Goal: Transaction & Acquisition: Purchase product/service

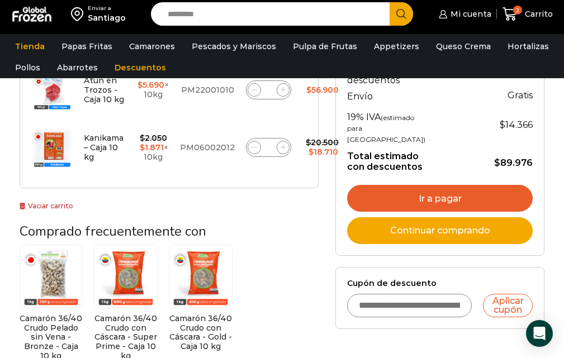
scroll to position [280, 0]
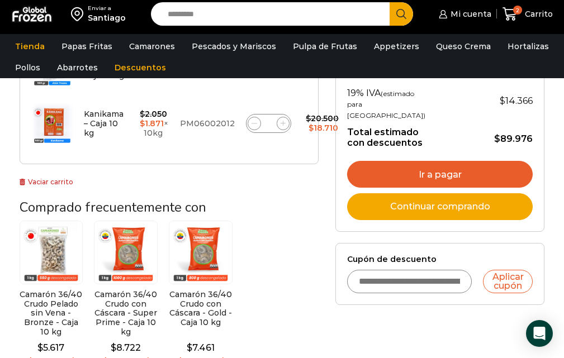
click at [378, 294] on input "Cupón de descuento" at bounding box center [409, 281] width 125 height 23
type input "******"
click at [504, 294] on button "Aplicar cupón" at bounding box center [508, 281] width 50 height 23
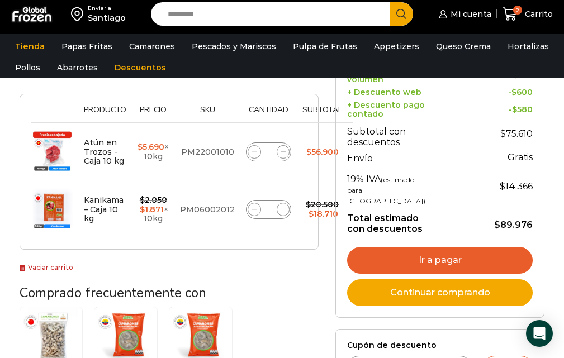
scroll to position [280, 0]
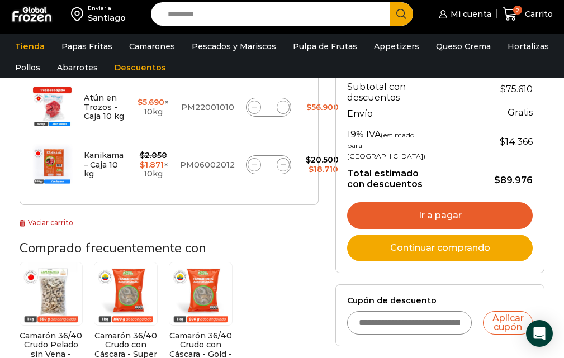
click at [448, 229] on link "Ir a pagar" at bounding box center [440, 215] width 186 height 27
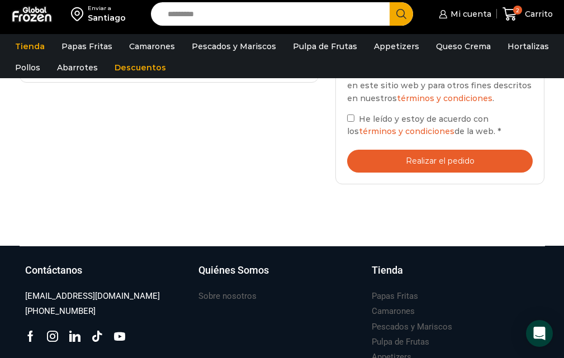
scroll to position [503, 0]
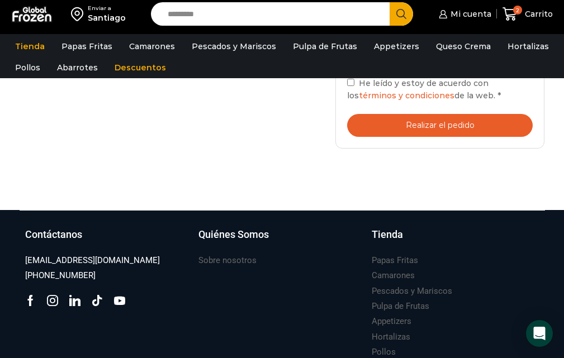
click at [445, 132] on button "Realizar el pedido" at bounding box center [440, 125] width 186 height 23
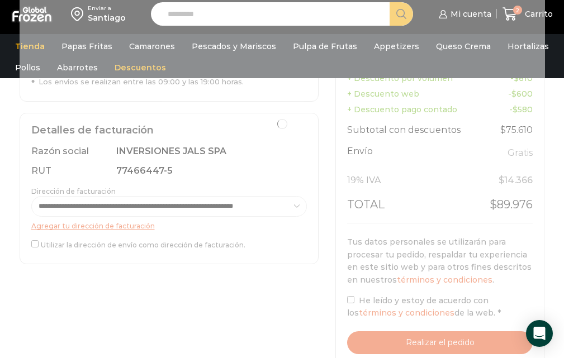
scroll to position [280, 0]
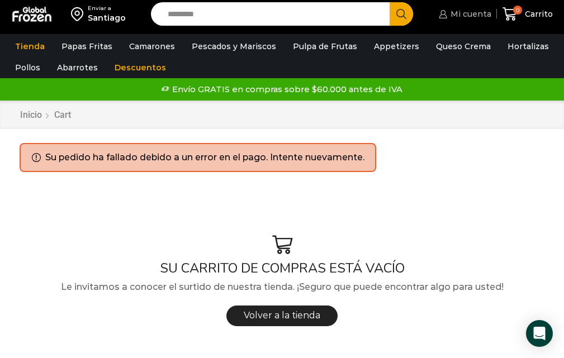
click at [465, 13] on span "Mi cuenta" at bounding box center [470, 13] width 44 height 11
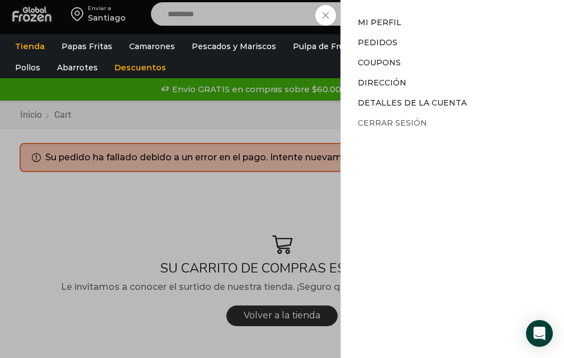
click at [392, 125] on link "Cerrar sesión" at bounding box center [392, 123] width 69 height 10
